Goal: Information Seeking & Learning: Check status

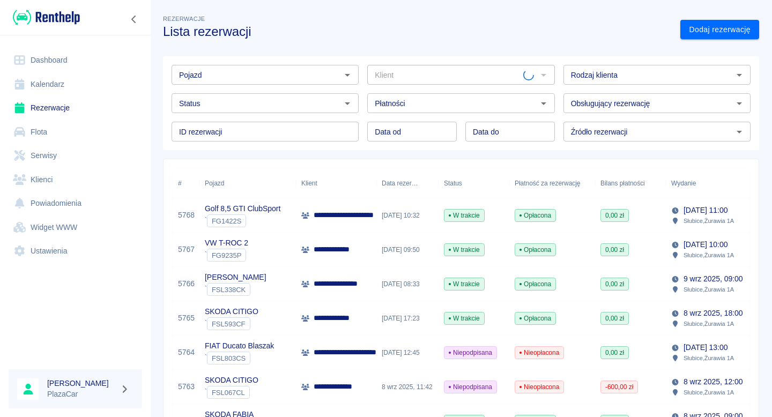
click at [252, 79] on input "Pojazd" at bounding box center [256, 74] width 163 height 13
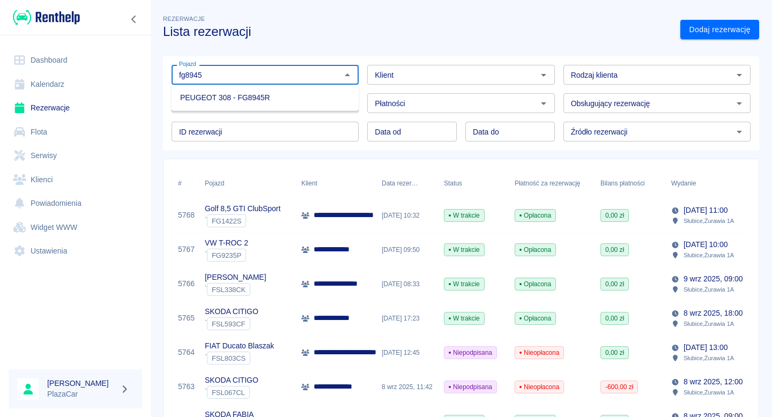
click at [252, 102] on li "PEUGEOT 308 - FG8945R" at bounding box center [264, 98] width 187 height 18
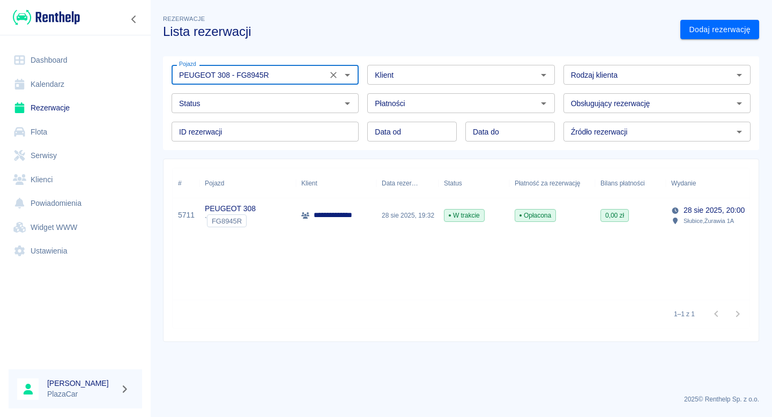
type input "PEUGEOT 308 - FG8945R"
click at [312, 206] on div "**********" at bounding box center [336, 215] width 80 height 34
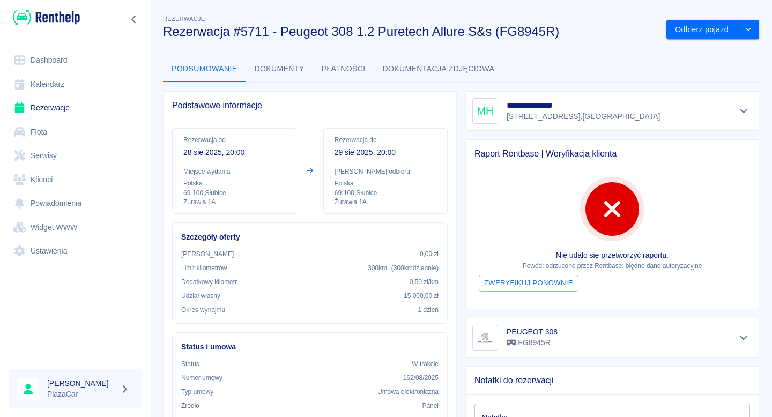
click at [48, 138] on link "Flota" at bounding box center [75, 132] width 133 height 24
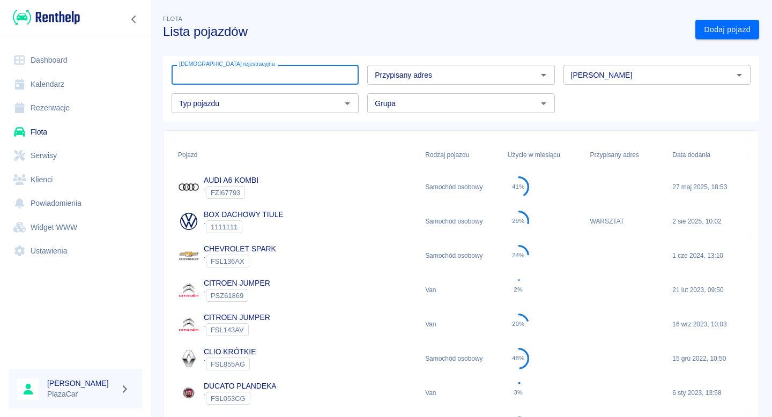
click at [208, 71] on div "Tablica rejestracyjna Tablica rejestracyjna" at bounding box center [264, 75] width 187 height 20
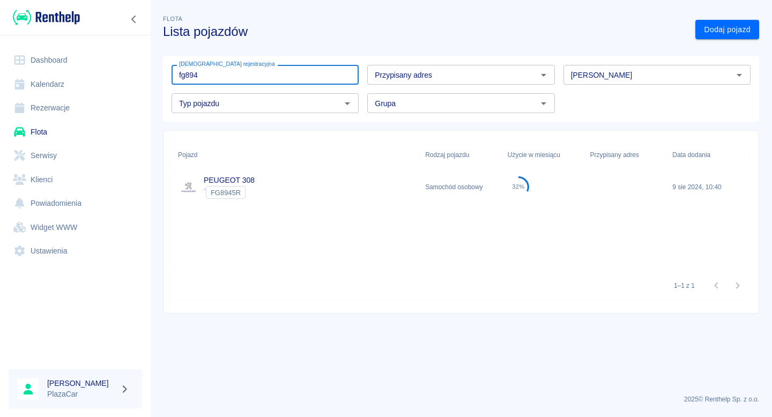
type input "fg894"
click at [235, 178] on link "PEUGEOT 308" at bounding box center [229, 180] width 51 height 9
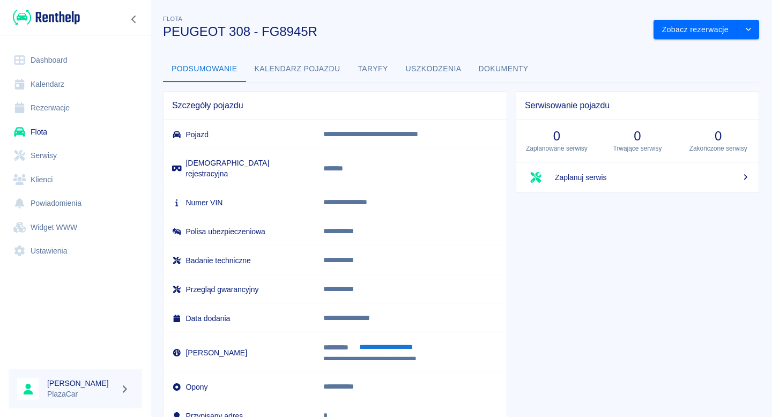
click at [80, 120] on link "Flota" at bounding box center [75, 132] width 133 height 24
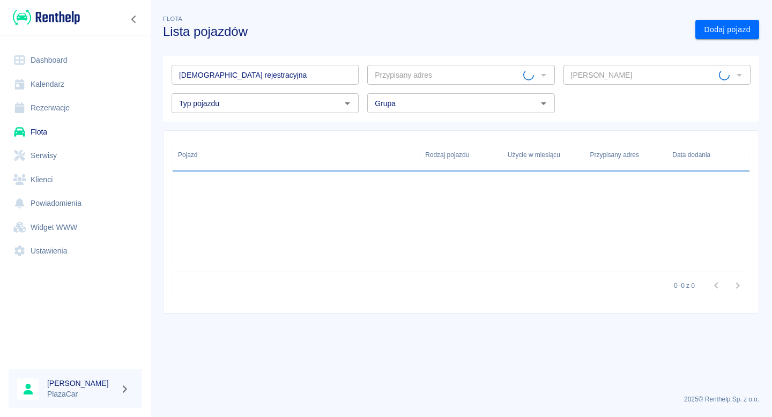
click at [85, 113] on link "Rezerwacje" at bounding box center [75, 108] width 133 height 24
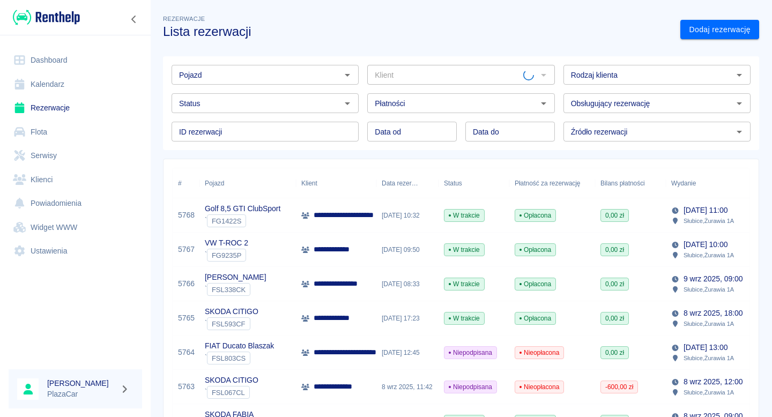
click at [228, 81] on div "Pojazd" at bounding box center [264, 75] width 187 height 20
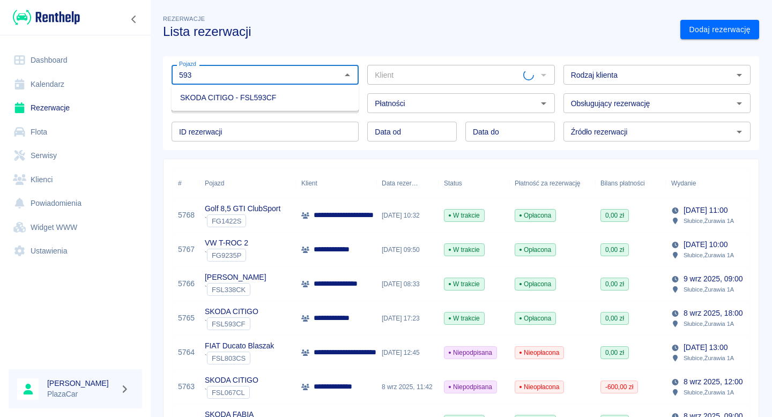
click at [230, 98] on li "SKODA CITIGO - FSL593CF" at bounding box center [264, 98] width 187 height 18
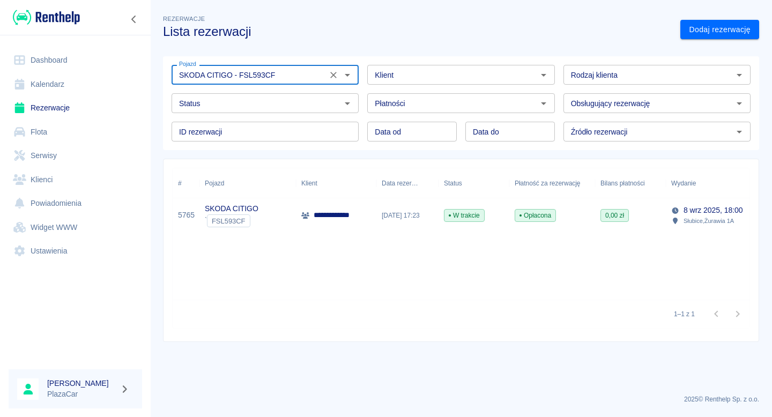
click at [278, 110] on div "Status" at bounding box center [264, 103] width 187 height 20
type input "SKODA CITIGO - FSL593CF"
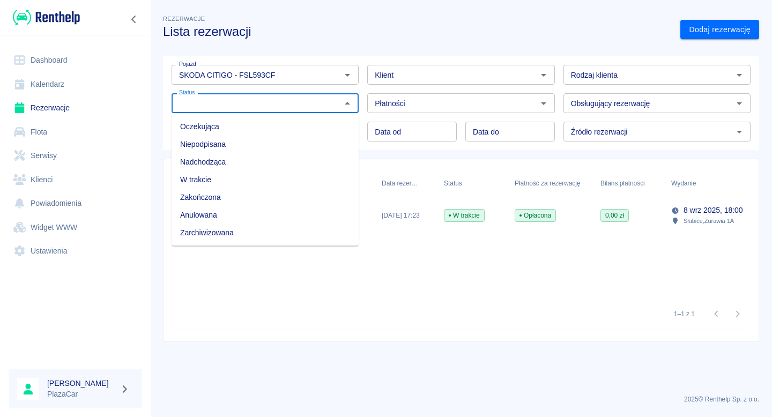
click at [273, 238] on li "Zarchiwizowana" at bounding box center [264, 233] width 187 height 18
type input "Zarchiwizowana"
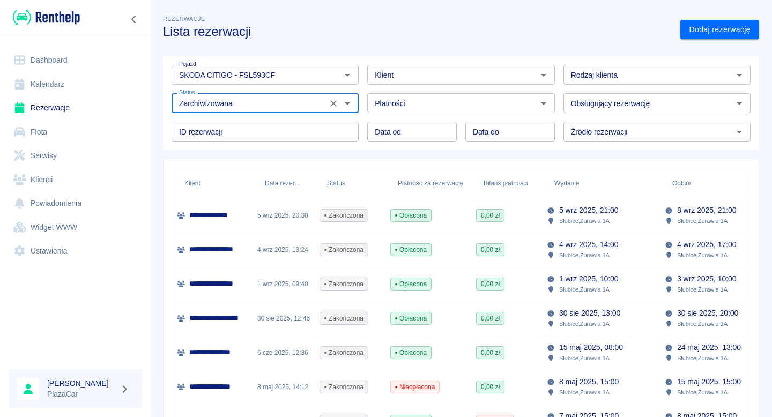
scroll to position [0, 125]
click at [477, 283] on span "0,00 zł" at bounding box center [488, 284] width 27 height 10
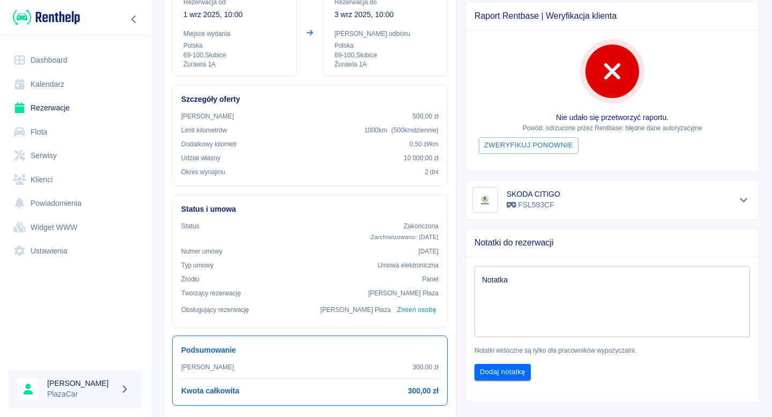
scroll to position [151, 0]
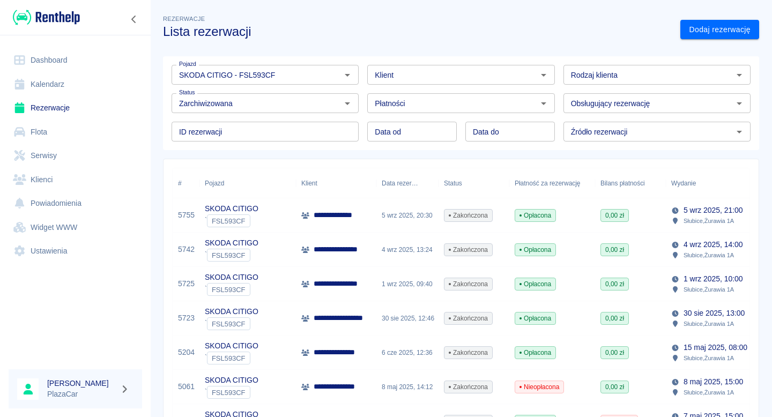
click at [496, 238] on div "Zakończona" at bounding box center [473, 250] width 71 height 34
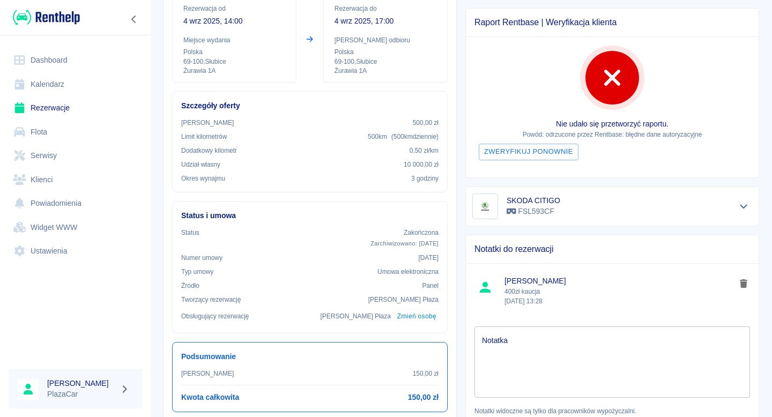
scroll to position [133, 0]
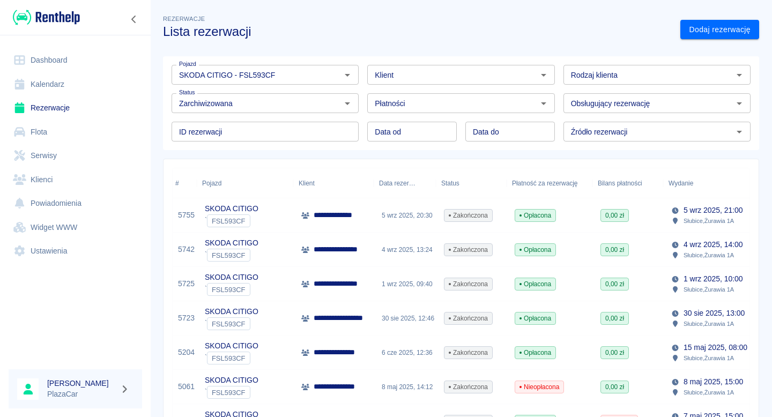
scroll to position [0, 122]
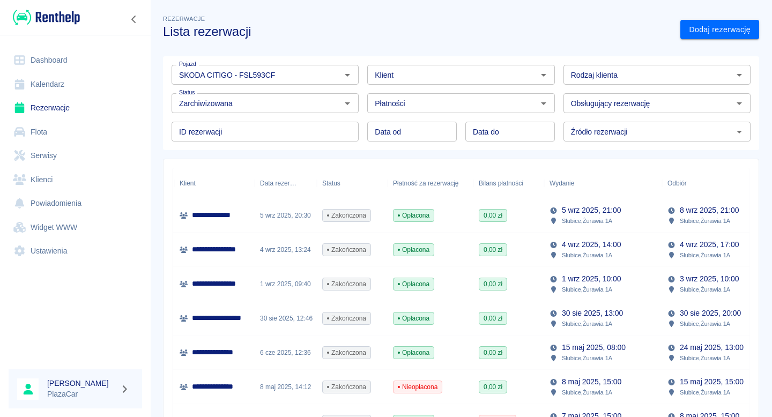
click at [491, 219] on span "0,00 zł" at bounding box center [492, 216] width 27 height 10
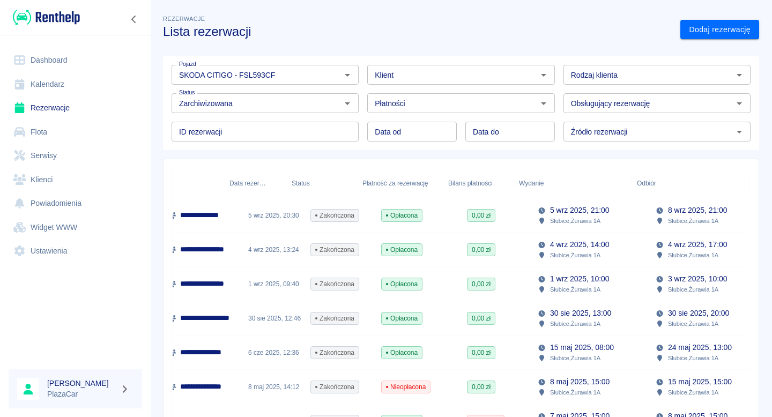
scroll to position [0, 152]
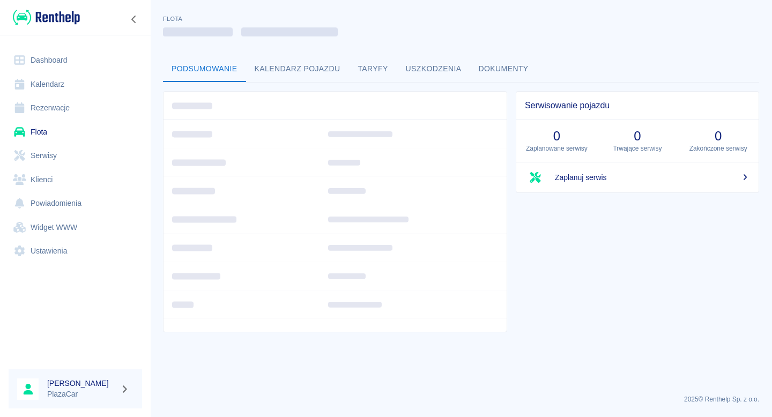
click at [495, 71] on button "Dokumenty" at bounding box center [503, 69] width 67 height 26
